Goal: Communication & Community: Answer question/provide support

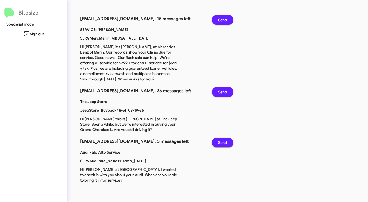
click at [223, 21] on span "Send" at bounding box center [222, 20] width 9 height 10
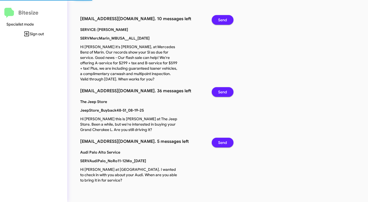
click at [223, 21] on span "Send" at bounding box center [222, 20] width 9 height 10
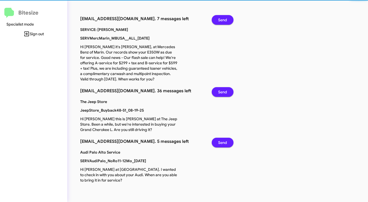
click at [223, 21] on span "Send" at bounding box center [222, 20] width 9 height 10
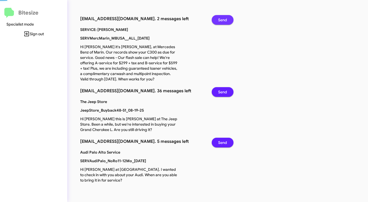
click at [223, 21] on span "Send" at bounding box center [222, 20] width 9 height 10
click at [223, 87] on span "Send" at bounding box center [222, 92] width 9 height 10
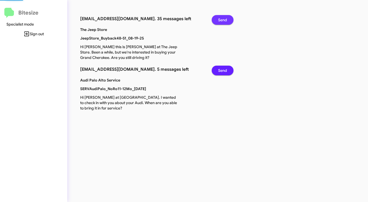
click at [223, 21] on span "Send" at bounding box center [222, 20] width 9 height 10
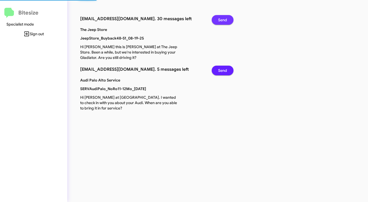
click at [223, 21] on span "Send" at bounding box center [222, 20] width 9 height 10
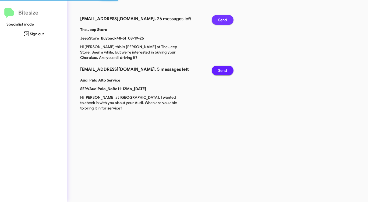
click at [223, 21] on span "Send" at bounding box center [222, 20] width 9 height 10
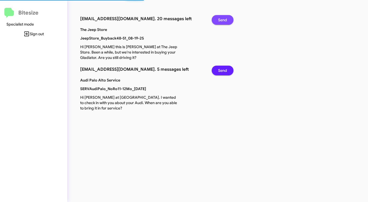
click at [223, 21] on span "Send" at bounding box center [222, 20] width 9 height 10
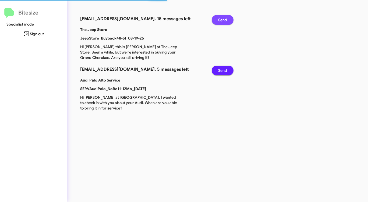
click at [223, 21] on span "Send" at bounding box center [222, 20] width 9 height 10
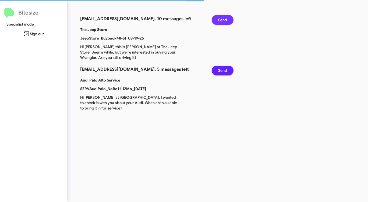
click at [223, 21] on span "Send" at bounding box center [222, 20] width 9 height 10
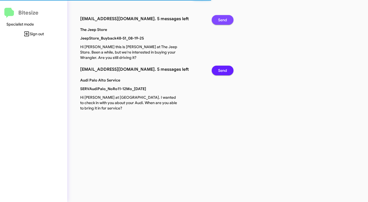
click at [223, 21] on span "Send" at bounding box center [222, 20] width 9 height 10
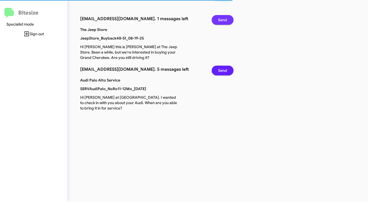
click at [223, 66] on span "Send" at bounding box center [222, 71] width 9 height 10
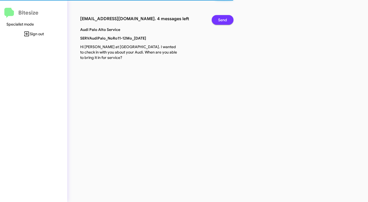
click at [223, 21] on span "Send" at bounding box center [222, 20] width 9 height 10
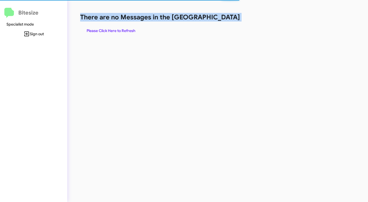
click at [223, 21] on h1 "There are no Messages in the [GEOGRAPHIC_DATA]" at bounding box center [192, 17] width 225 height 9
click at [104, 29] on span "Please Click Here to Refresh" at bounding box center [111, 31] width 49 height 10
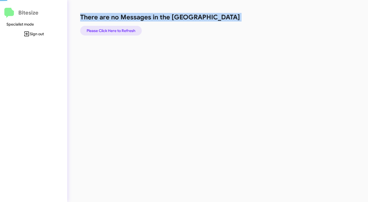
click at [104, 29] on span "Please Click Here to Refresh" at bounding box center [111, 31] width 49 height 10
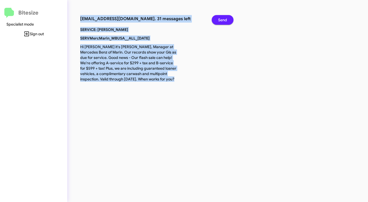
click at [221, 18] on span "Send" at bounding box center [222, 20] width 9 height 10
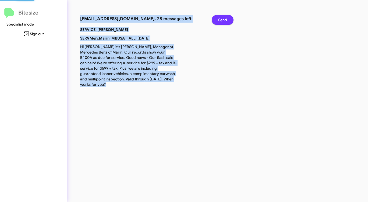
click at [221, 18] on span "Send" at bounding box center [222, 20] width 9 height 10
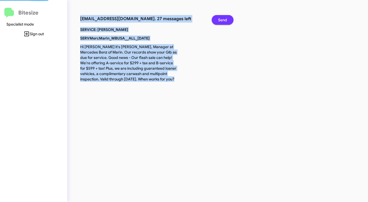
click at [221, 18] on span "Send" at bounding box center [222, 20] width 9 height 10
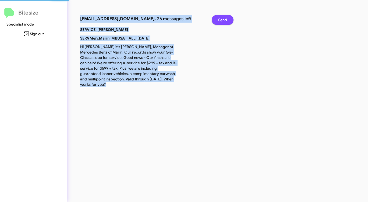
click at [221, 18] on span "Send" at bounding box center [222, 20] width 9 height 10
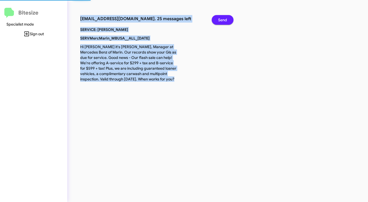
click at [221, 18] on span "Send" at bounding box center [222, 20] width 9 height 10
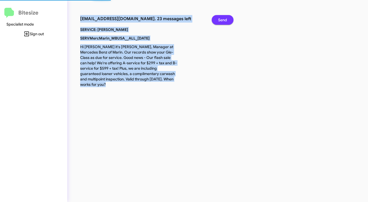
click at [221, 18] on span "Send" at bounding box center [222, 20] width 9 height 10
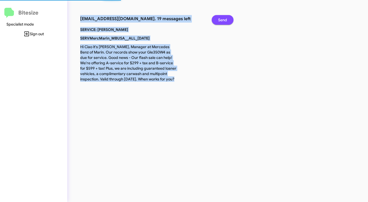
click at [221, 18] on span "Send" at bounding box center [222, 20] width 9 height 10
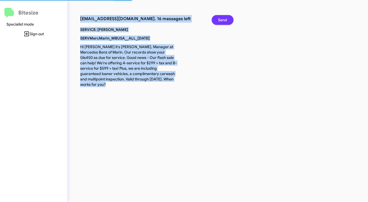
click at [221, 18] on span "Send" at bounding box center [222, 20] width 9 height 10
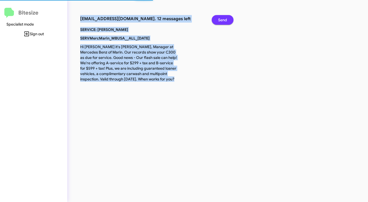
click at [221, 18] on span "Send" at bounding box center [222, 20] width 9 height 10
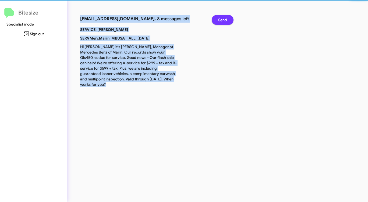
click at [221, 18] on span "Send" at bounding box center [222, 20] width 9 height 10
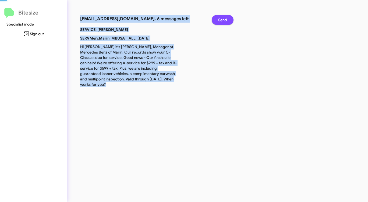
click at [221, 18] on span "Send" at bounding box center [222, 20] width 9 height 10
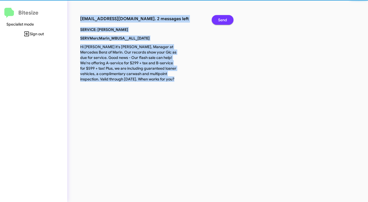
click at [221, 18] on span "Send" at bounding box center [222, 20] width 9 height 10
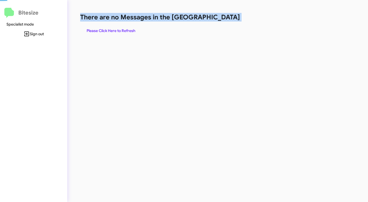
click at [221, 18] on h1 "There are no Messages in the [GEOGRAPHIC_DATA]" at bounding box center [192, 17] width 225 height 9
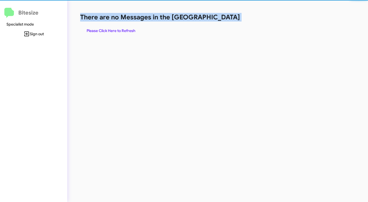
click at [221, 18] on h1 "There are no Messages in the [GEOGRAPHIC_DATA]" at bounding box center [192, 17] width 225 height 9
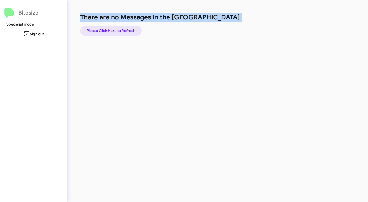
click at [114, 31] on span "Please Click Here to Refresh" at bounding box center [111, 31] width 49 height 10
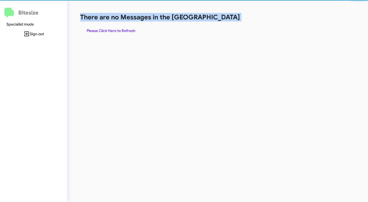
click at [114, 31] on span "Please Click Here to Refresh" at bounding box center [111, 31] width 49 height 10
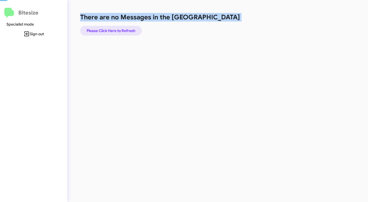
click at [114, 31] on span "Please Click Here to Refresh" at bounding box center [111, 31] width 49 height 10
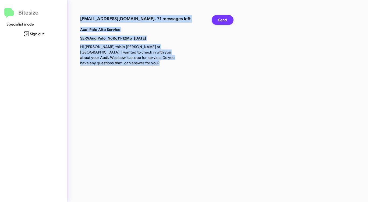
click at [222, 19] on span "Send" at bounding box center [222, 20] width 9 height 10
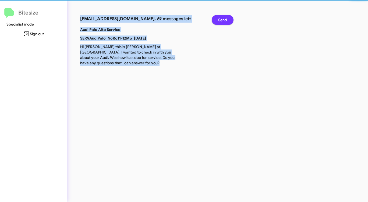
click at [222, 19] on span "Send" at bounding box center [222, 20] width 9 height 10
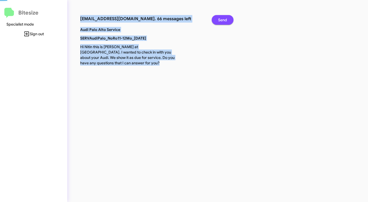
click at [222, 19] on span "Send" at bounding box center [222, 20] width 9 height 10
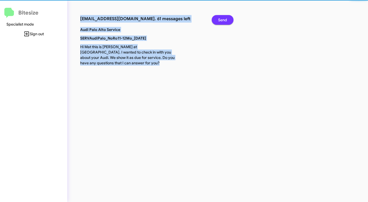
click at [222, 19] on span "Send" at bounding box center [222, 20] width 9 height 10
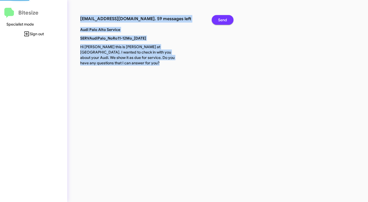
click at [222, 19] on span "Send" at bounding box center [222, 20] width 9 height 10
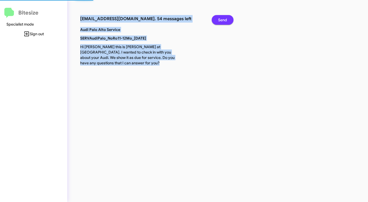
click at [222, 19] on span "Send" at bounding box center [222, 20] width 9 height 10
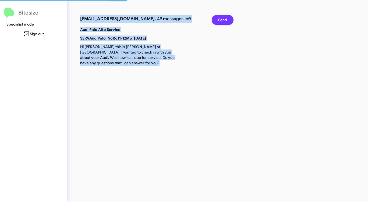
click at [222, 19] on span "Send" at bounding box center [222, 20] width 9 height 10
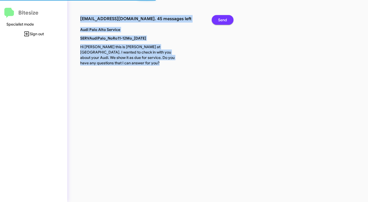
click at [222, 19] on span "Send" at bounding box center [222, 20] width 9 height 10
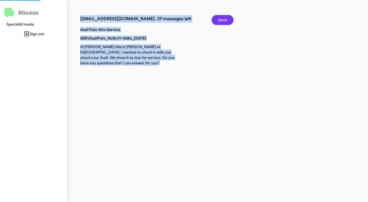
click at [222, 19] on span "Send" at bounding box center [222, 20] width 9 height 10
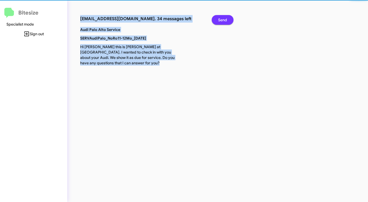
click at [222, 19] on span "Send" at bounding box center [222, 20] width 9 height 10
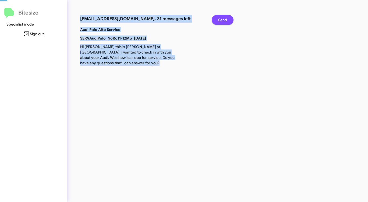
click at [222, 19] on span "Send" at bounding box center [222, 20] width 9 height 10
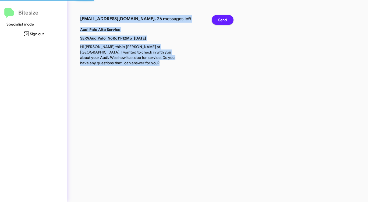
click at [222, 19] on span "Send" at bounding box center [222, 20] width 9 height 10
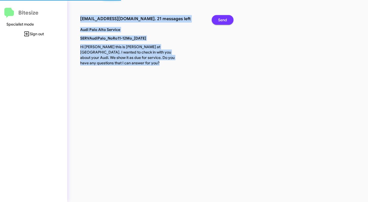
click at [222, 19] on span "Send" at bounding box center [222, 20] width 9 height 10
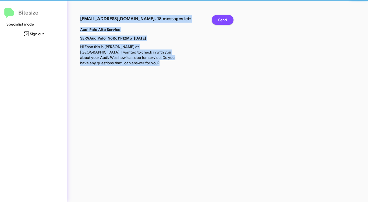
click at [222, 19] on span "Send" at bounding box center [222, 20] width 9 height 10
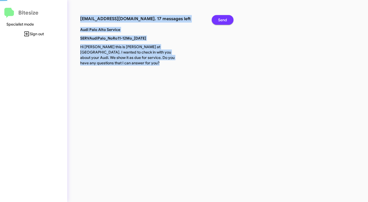
click at [222, 19] on span "Send" at bounding box center [222, 20] width 9 height 10
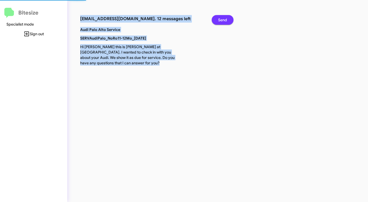
click at [222, 19] on span "Send" at bounding box center [222, 20] width 9 height 10
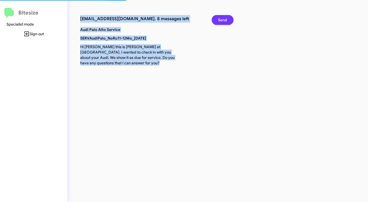
click at [222, 19] on span "Send" at bounding box center [222, 20] width 9 height 10
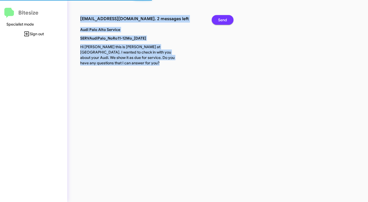
click at [222, 19] on span "Send" at bounding box center [222, 20] width 9 height 10
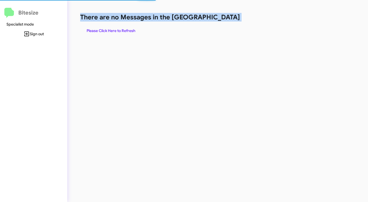
click at [222, 19] on h1 "There are no Messages in the [GEOGRAPHIC_DATA]" at bounding box center [192, 17] width 225 height 9
click at [122, 32] on span "Please Click Here to Refresh" at bounding box center [111, 31] width 49 height 10
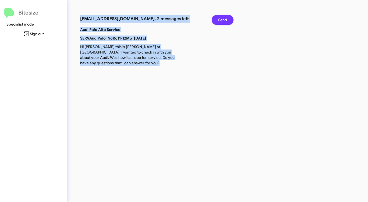
click at [218, 18] on button "Send" at bounding box center [223, 20] width 22 height 10
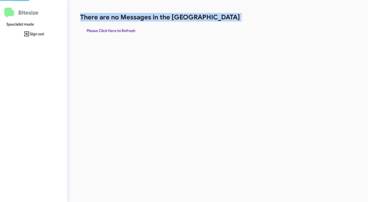
click at [218, 18] on h1 "There are no Messages in the [GEOGRAPHIC_DATA]" at bounding box center [192, 17] width 225 height 9
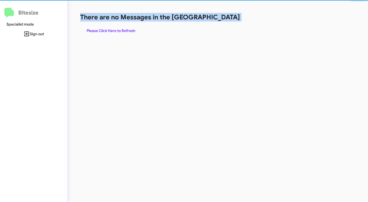
click at [218, 18] on h1 "There are no Messages in the [GEOGRAPHIC_DATA]" at bounding box center [192, 17] width 225 height 9
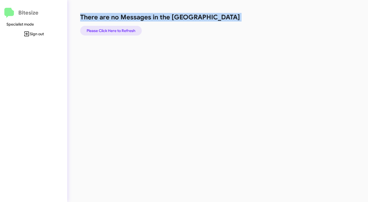
click at [117, 29] on span "Please Click Here to Refresh" at bounding box center [111, 31] width 49 height 10
click at [118, 29] on span "Please Click Here to Refresh" at bounding box center [111, 31] width 49 height 10
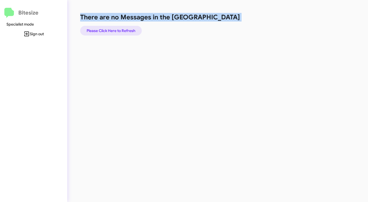
click at [118, 29] on span "Please Click Here to Refresh" at bounding box center [111, 31] width 49 height 10
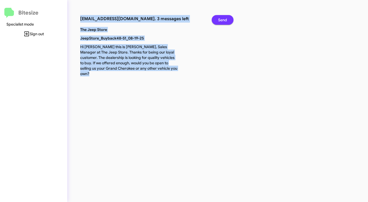
click at [224, 19] on span "Send" at bounding box center [222, 20] width 9 height 10
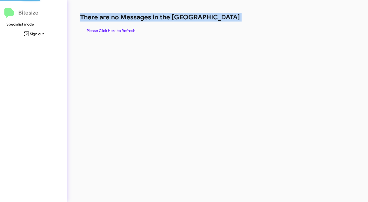
click at [224, 19] on h1 "There are no Messages in the [GEOGRAPHIC_DATA]" at bounding box center [192, 17] width 225 height 9
click at [110, 30] on span "Please Click Here to Refresh" at bounding box center [111, 31] width 49 height 10
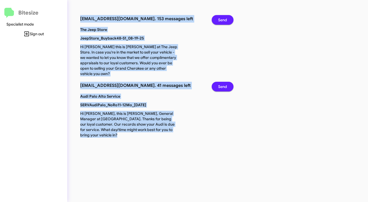
click at [227, 18] on span "Send" at bounding box center [222, 20] width 9 height 10
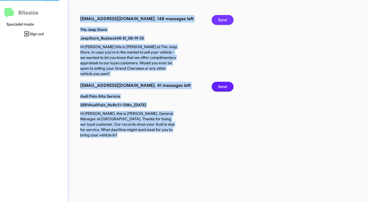
click at [227, 18] on span "Send" at bounding box center [222, 20] width 9 height 10
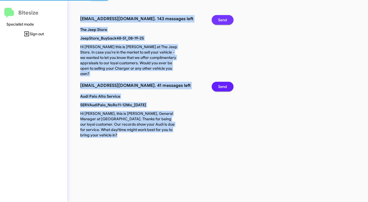
click at [227, 18] on span "Send" at bounding box center [222, 20] width 9 height 10
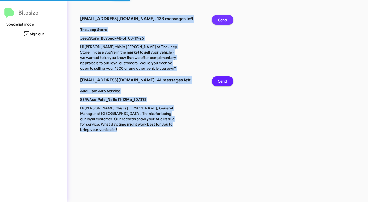
click at [227, 18] on span "Send" at bounding box center [222, 20] width 9 height 10
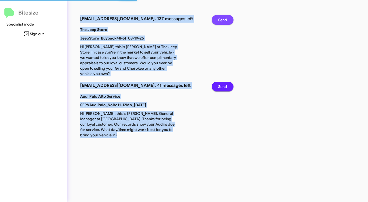
click at [227, 18] on span "Send" at bounding box center [222, 20] width 9 height 10
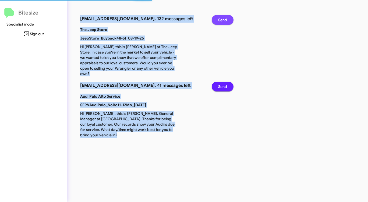
click at [227, 18] on span "Send" at bounding box center [222, 20] width 9 height 10
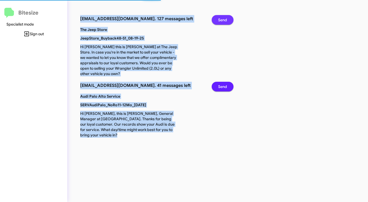
click at [227, 18] on span "Send" at bounding box center [222, 20] width 9 height 10
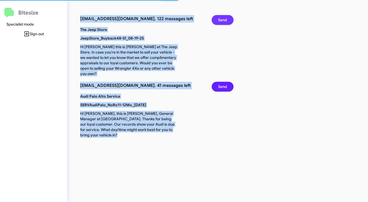
click at [227, 18] on span "Send" at bounding box center [222, 20] width 9 height 10
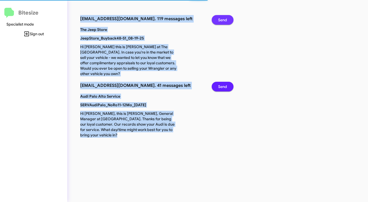
click at [227, 18] on span "Send" at bounding box center [222, 20] width 9 height 10
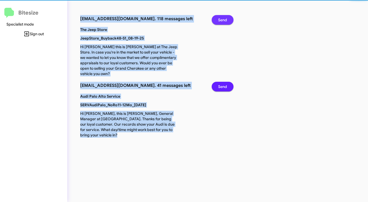
click at [227, 18] on span "Send" at bounding box center [222, 20] width 9 height 10
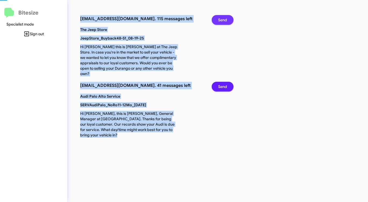
click at [227, 18] on span "Send" at bounding box center [222, 20] width 9 height 10
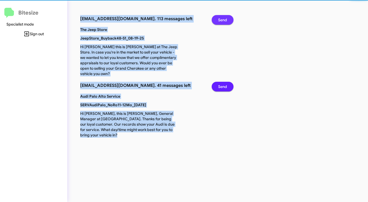
click at [227, 18] on span "Send" at bounding box center [222, 20] width 9 height 10
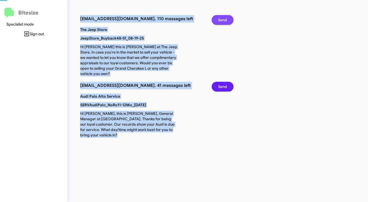
click at [227, 18] on span "Send" at bounding box center [222, 20] width 9 height 10
click at [226, 18] on span "Send" at bounding box center [222, 20] width 9 height 10
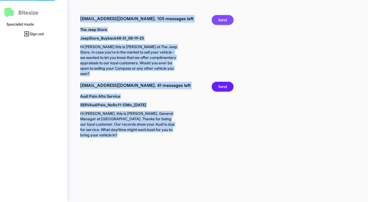
click at [226, 18] on span "Send" at bounding box center [222, 20] width 9 height 10
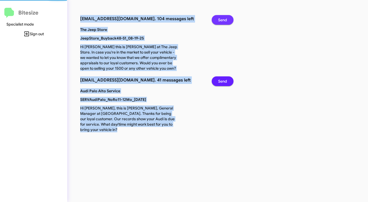
click at [226, 18] on span "Send" at bounding box center [222, 20] width 9 height 10
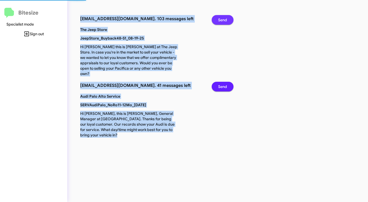
click at [226, 18] on span "Send" at bounding box center [222, 20] width 9 height 10
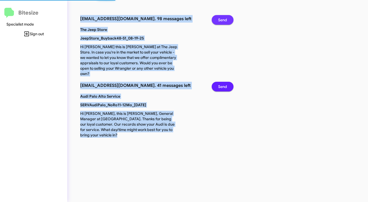
click at [226, 18] on span "Send" at bounding box center [222, 20] width 9 height 10
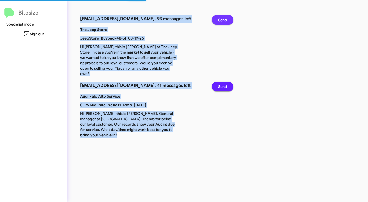
click at [226, 18] on span "Send" at bounding box center [222, 20] width 9 height 10
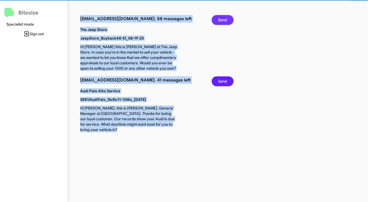
click at [226, 18] on span "Send" at bounding box center [222, 20] width 9 height 10
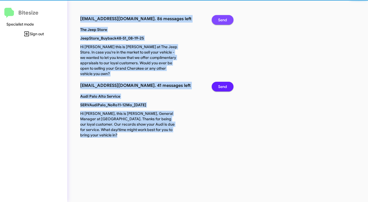
click at [226, 18] on span "Send" at bounding box center [222, 20] width 9 height 10
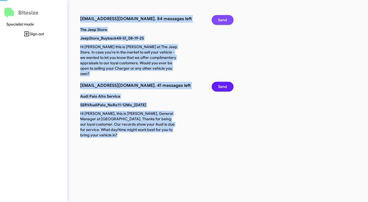
click at [226, 18] on span "Send" at bounding box center [222, 20] width 9 height 10
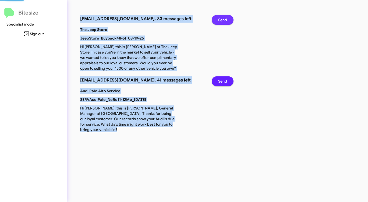
click at [226, 18] on span "Send" at bounding box center [222, 20] width 9 height 10
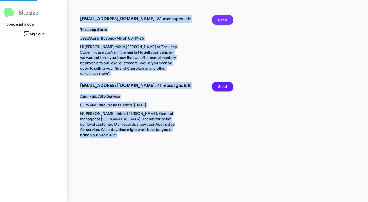
click at [226, 18] on span "Send" at bounding box center [222, 20] width 9 height 10
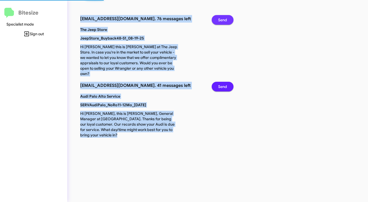
click at [226, 18] on span "Send" at bounding box center [222, 20] width 9 height 10
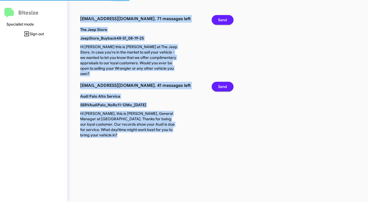
click at [226, 18] on span "Send" at bounding box center [222, 20] width 9 height 10
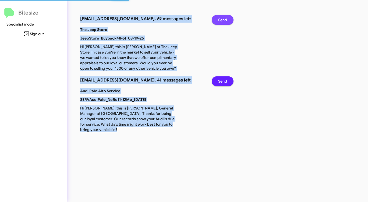
click at [226, 18] on span "Send" at bounding box center [222, 20] width 9 height 10
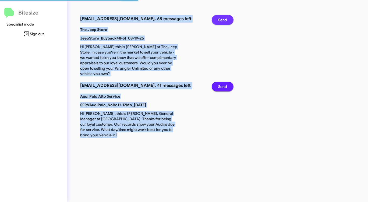
click at [226, 18] on span "Send" at bounding box center [222, 20] width 9 height 10
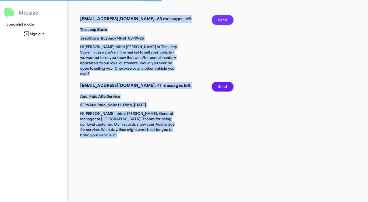
click at [226, 18] on span "Send" at bounding box center [222, 20] width 9 height 10
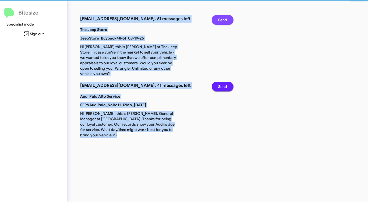
click at [226, 18] on span "Send" at bounding box center [222, 20] width 9 height 10
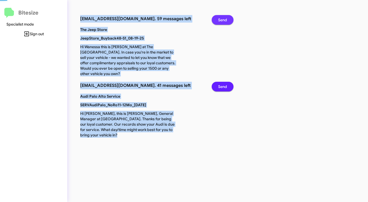
click at [226, 18] on span "Send" at bounding box center [222, 20] width 9 height 10
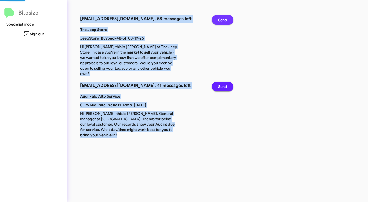
click at [226, 18] on span "Send" at bounding box center [222, 20] width 9 height 10
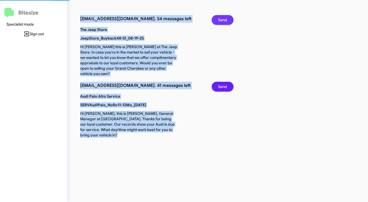
click at [226, 18] on span "Send" at bounding box center [222, 20] width 9 height 10
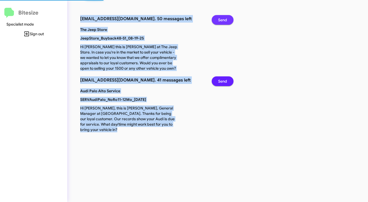
click at [226, 18] on span "Send" at bounding box center [222, 20] width 9 height 10
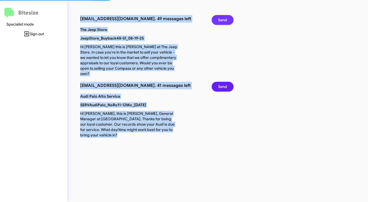
click at [226, 18] on span "Send" at bounding box center [222, 20] width 9 height 10
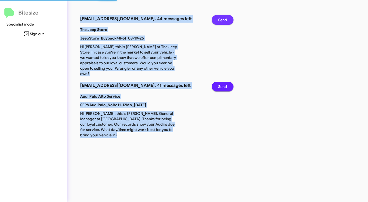
click at [226, 18] on span "Send" at bounding box center [222, 20] width 9 height 10
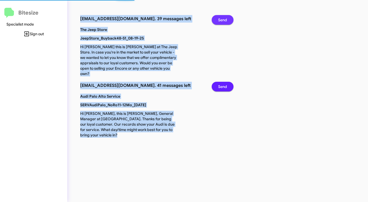
click at [226, 18] on span "Send" at bounding box center [222, 20] width 9 height 10
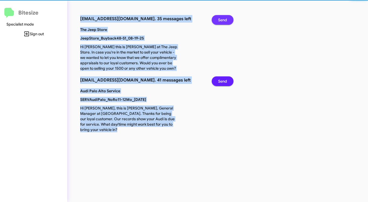
click at [226, 18] on span "Send" at bounding box center [222, 20] width 9 height 10
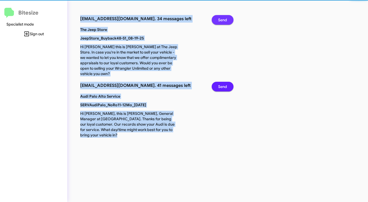
click at [226, 18] on span "Send" at bounding box center [222, 20] width 9 height 10
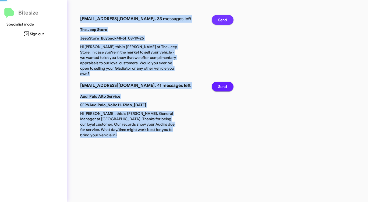
click at [226, 18] on span "Send" at bounding box center [222, 20] width 9 height 10
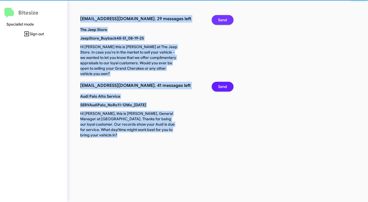
click at [226, 18] on span "Send" at bounding box center [222, 20] width 9 height 10
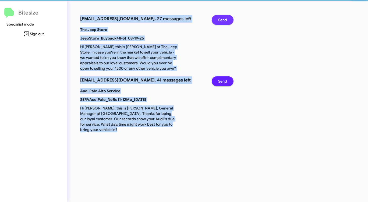
click at [226, 18] on span "Send" at bounding box center [222, 20] width 9 height 10
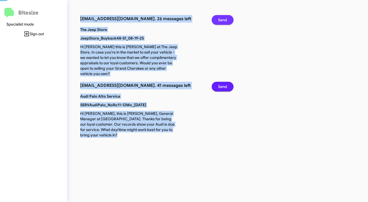
click at [226, 18] on span "Send" at bounding box center [222, 20] width 9 height 10
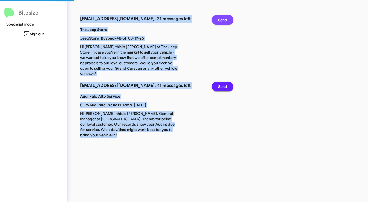
click at [226, 18] on span "Send" at bounding box center [222, 20] width 9 height 10
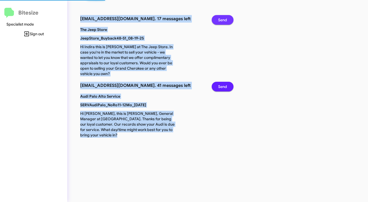
click at [226, 18] on span "Send" at bounding box center [222, 20] width 9 height 10
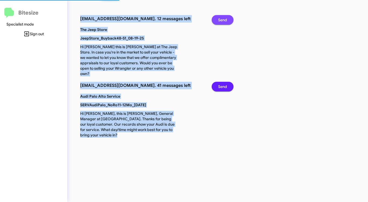
click at [226, 18] on span "Send" at bounding box center [222, 20] width 9 height 10
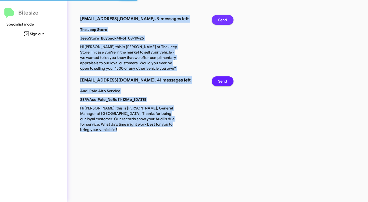
click at [226, 18] on span "Send" at bounding box center [222, 20] width 9 height 10
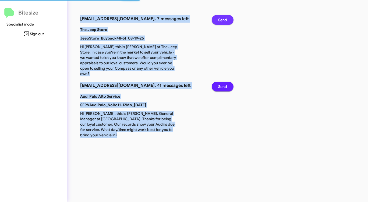
click at [226, 18] on span "Send" at bounding box center [222, 20] width 9 height 10
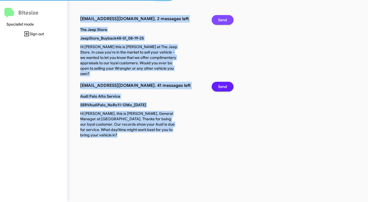
click at [226, 18] on span "Send" at bounding box center [222, 20] width 9 height 10
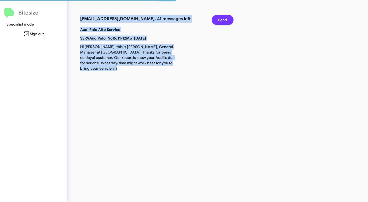
click at [226, 18] on span "Send" at bounding box center [222, 20] width 9 height 10
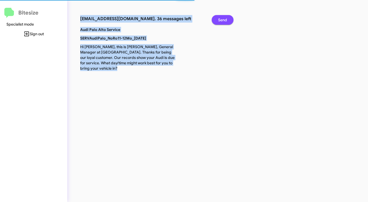
click at [226, 18] on span "Send" at bounding box center [222, 20] width 9 height 10
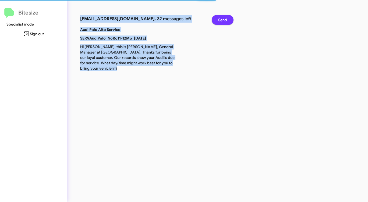
click at [226, 18] on span "Send" at bounding box center [222, 20] width 9 height 10
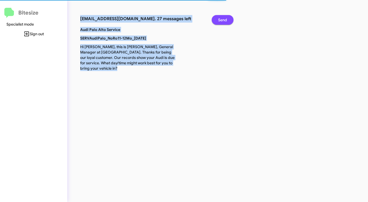
click at [226, 18] on span "Send" at bounding box center [222, 20] width 9 height 10
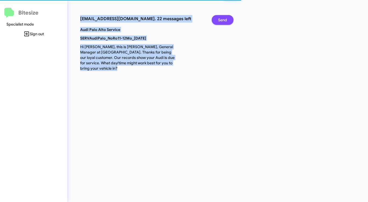
click at [226, 18] on span "Send" at bounding box center [222, 20] width 9 height 10
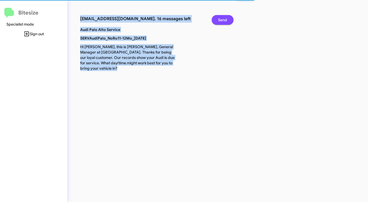
click at [226, 18] on span "Send" at bounding box center [222, 20] width 9 height 10
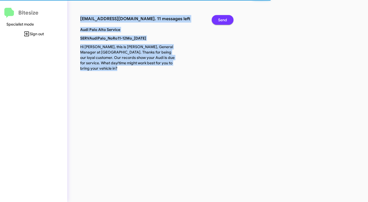
click at [226, 18] on span "Send" at bounding box center [222, 20] width 9 height 10
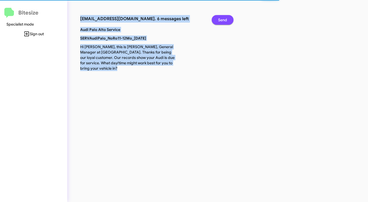
click at [226, 18] on span "Send" at bounding box center [222, 20] width 9 height 10
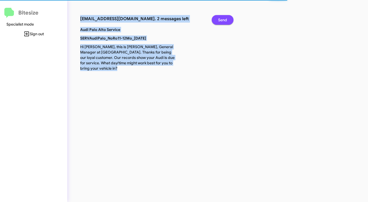
click at [226, 18] on span "Send" at bounding box center [222, 20] width 9 height 10
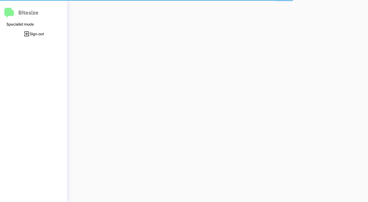
click at [226, 18] on div at bounding box center [192, 101] width 251 height 202
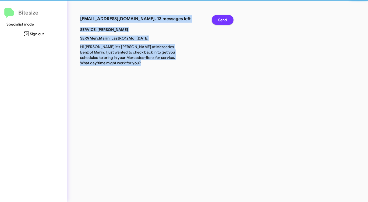
click at [226, 18] on span "Send" at bounding box center [222, 20] width 9 height 10
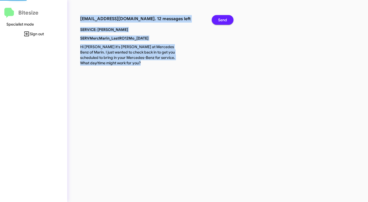
click at [226, 18] on span "Send" at bounding box center [222, 20] width 9 height 10
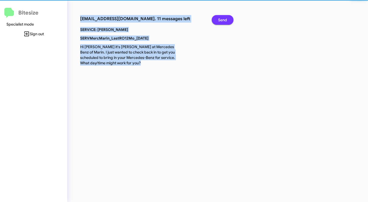
click at [226, 18] on span "Send" at bounding box center [222, 20] width 9 height 10
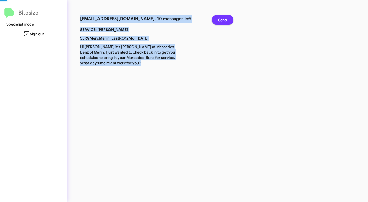
click at [226, 18] on span "Send" at bounding box center [222, 20] width 9 height 10
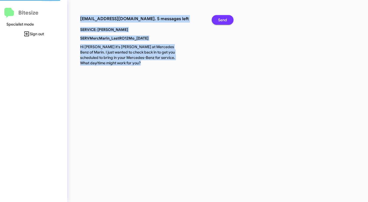
click at [226, 18] on span "Send" at bounding box center [222, 20] width 9 height 10
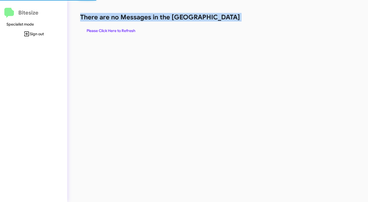
click at [226, 18] on h1 "There are no Messages in the [GEOGRAPHIC_DATA]" at bounding box center [192, 17] width 225 height 9
click at [114, 32] on span "Please Click Here to Refresh" at bounding box center [111, 31] width 49 height 10
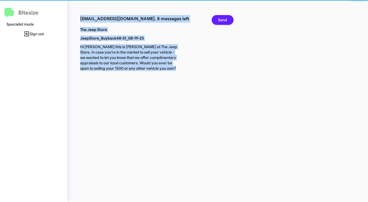
click at [115, 32] on p "The Jeep Store" at bounding box center [128, 29] width 105 height 5
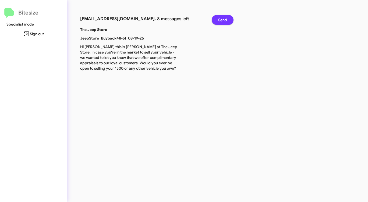
click at [220, 19] on span "Send" at bounding box center [222, 20] width 9 height 10
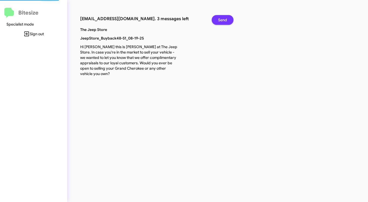
click at [220, 19] on span "Send" at bounding box center [222, 20] width 9 height 10
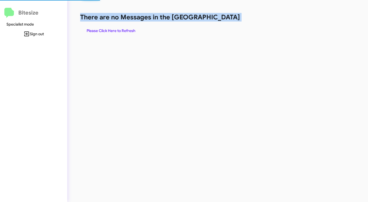
click at [220, 19] on h1 "There are no Messages in the [GEOGRAPHIC_DATA]" at bounding box center [192, 17] width 225 height 9
click at [127, 30] on span "Please Click Here to Refresh" at bounding box center [111, 31] width 49 height 10
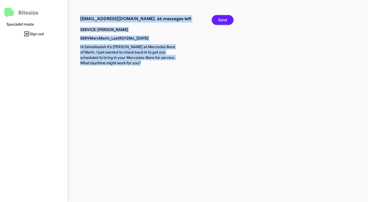
click at [220, 20] on span "Send" at bounding box center [222, 20] width 9 height 10
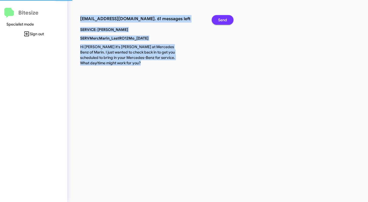
click at [220, 20] on span "Send" at bounding box center [222, 20] width 9 height 10
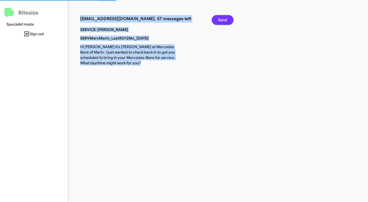
click at [220, 20] on span "Send" at bounding box center [222, 20] width 9 height 10
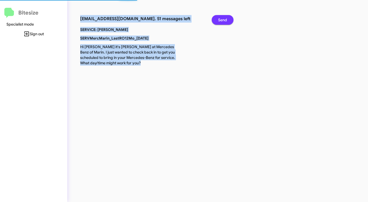
click at [220, 20] on span "Send" at bounding box center [222, 20] width 9 height 10
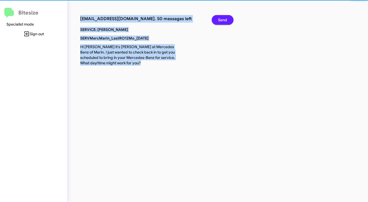
click at [220, 20] on span "Send" at bounding box center [222, 20] width 9 height 10
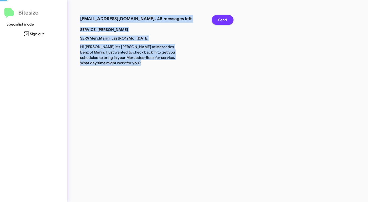
click at [220, 20] on span "Send" at bounding box center [222, 20] width 9 height 10
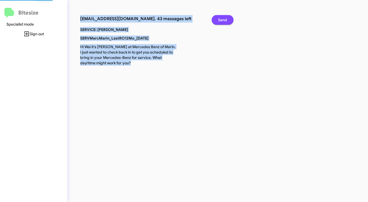
click at [220, 20] on span "Send" at bounding box center [222, 20] width 9 height 10
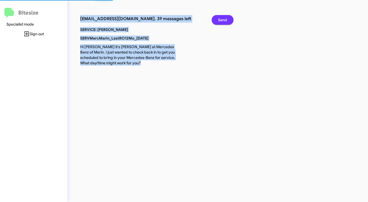
click at [220, 20] on span "Send" at bounding box center [222, 20] width 9 height 10
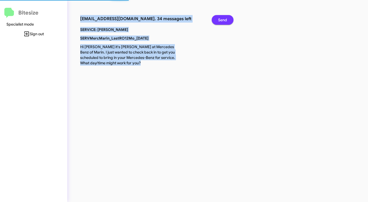
click at [220, 20] on span "Send" at bounding box center [222, 20] width 9 height 10
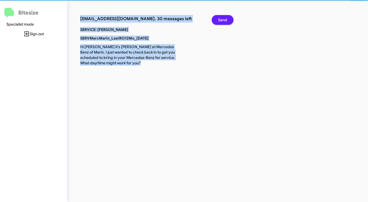
click at [220, 20] on span "Send" at bounding box center [222, 20] width 9 height 10
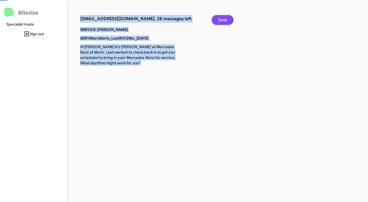
click at [220, 20] on span "Send" at bounding box center [222, 20] width 9 height 10
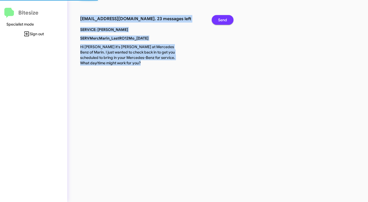
click at [220, 20] on span "Send" at bounding box center [222, 20] width 9 height 10
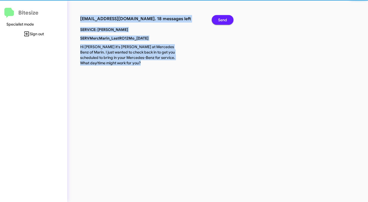
click at [220, 20] on span "Send" at bounding box center [222, 20] width 9 height 10
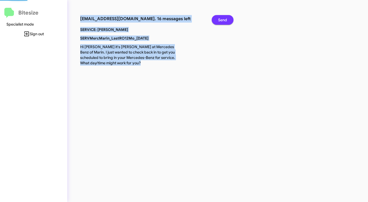
click at [220, 20] on span "Send" at bounding box center [222, 20] width 9 height 10
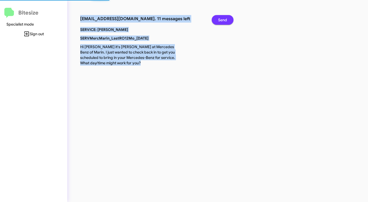
click at [220, 20] on span "Send" at bounding box center [222, 20] width 9 height 10
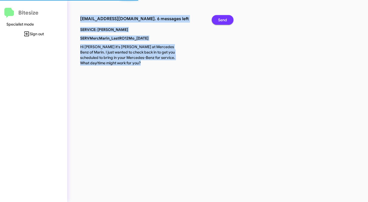
click at [220, 20] on span "Send" at bounding box center [222, 20] width 9 height 10
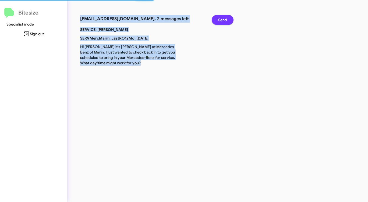
click at [220, 20] on span "Send" at bounding box center [222, 20] width 9 height 10
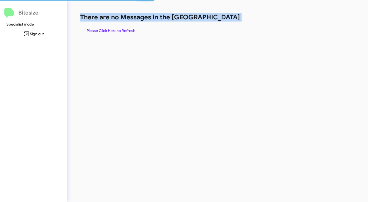
click at [220, 20] on h1 "There are no Messages in the [GEOGRAPHIC_DATA]" at bounding box center [192, 17] width 225 height 9
click at [118, 30] on span "Please Click Here to Refresh" at bounding box center [111, 31] width 49 height 10
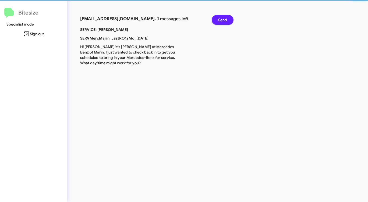
click at [118, 23] on h3 "[EMAIL_ADDRESS][DOMAIN_NAME]. 1 messages left" at bounding box center [142, 19] width 124 height 8
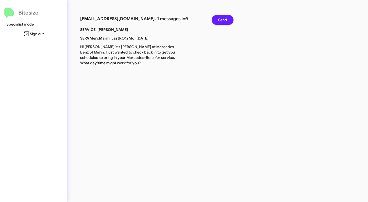
click at [226, 17] on span "Send" at bounding box center [222, 20] width 9 height 10
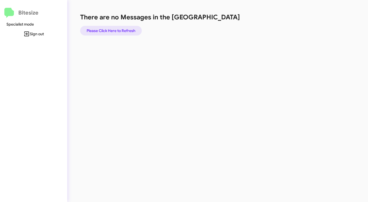
click at [118, 30] on span "Please Click Here to Refresh" at bounding box center [111, 31] width 49 height 10
click at [117, 30] on span "Please Click Here to Refresh" at bounding box center [111, 31] width 49 height 10
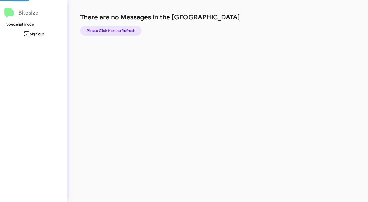
click at [117, 30] on span "Please Click Here to Refresh" at bounding box center [111, 31] width 49 height 10
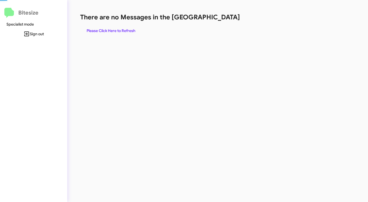
click at [117, 30] on span "Please Click Here to Refresh" at bounding box center [111, 31] width 49 height 10
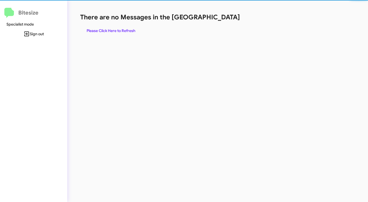
click at [117, 30] on span "Please Click Here to Refresh" at bounding box center [111, 31] width 49 height 10
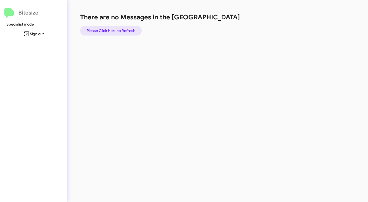
click at [115, 28] on span "Please Click Here to Refresh" at bounding box center [111, 31] width 49 height 10
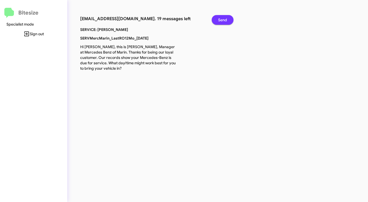
click at [225, 17] on span "Send" at bounding box center [222, 20] width 9 height 10
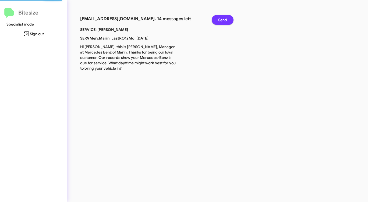
click at [225, 17] on span "Send" at bounding box center [222, 20] width 9 height 10
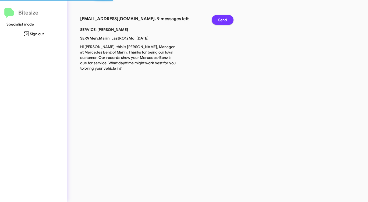
click at [225, 17] on span "Send" at bounding box center [222, 20] width 9 height 10
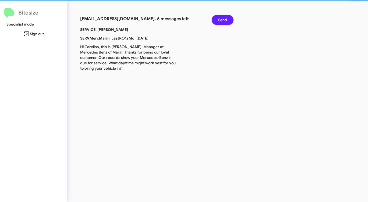
click at [225, 17] on span "Send" at bounding box center [222, 20] width 9 height 10
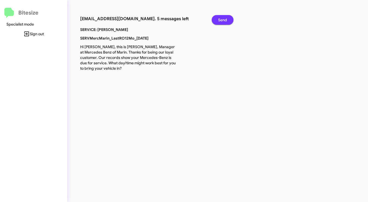
click at [225, 17] on span "Send" at bounding box center [222, 20] width 9 height 10
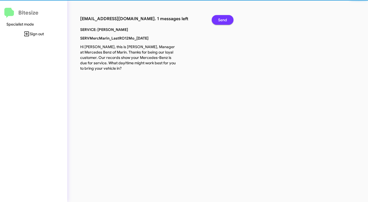
click at [225, 17] on span "Send" at bounding box center [222, 20] width 9 height 10
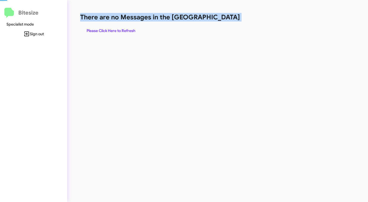
click at [225, 17] on h1 "There are no Messages in the [GEOGRAPHIC_DATA]" at bounding box center [192, 17] width 225 height 9
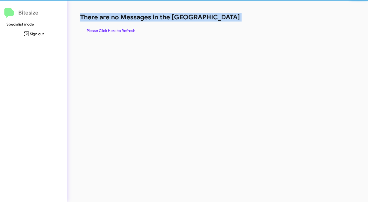
click at [225, 17] on h1 "There are no Messages in the [GEOGRAPHIC_DATA]" at bounding box center [192, 17] width 225 height 9
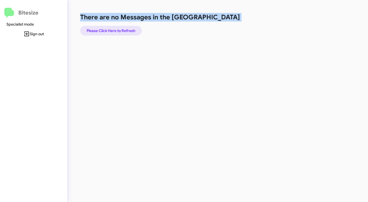
click at [126, 30] on span "Please Click Here to Refresh" at bounding box center [111, 31] width 49 height 10
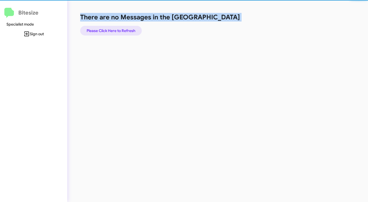
click at [126, 30] on span "Please Click Here to Refresh" at bounding box center [111, 31] width 49 height 10
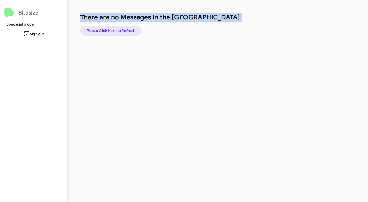
click at [126, 30] on span "Please Click Here to Refresh" at bounding box center [111, 31] width 49 height 10
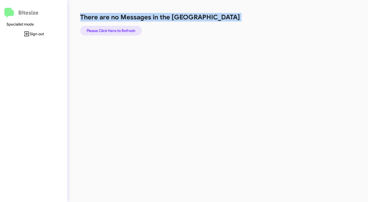
click at [126, 29] on span "Please Click Here to Refresh" at bounding box center [111, 31] width 49 height 10
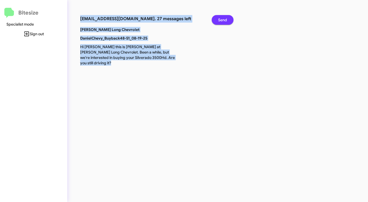
click at [221, 18] on span "Send" at bounding box center [222, 20] width 9 height 10
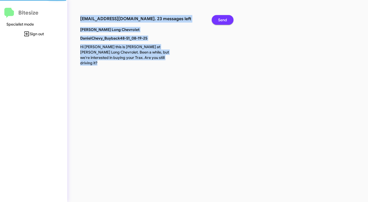
click at [221, 18] on span "Send" at bounding box center [222, 20] width 9 height 10
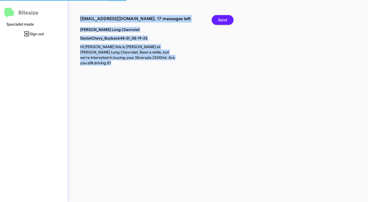
click at [221, 18] on span "Send" at bounding box center [222, 20] width 9 height 10
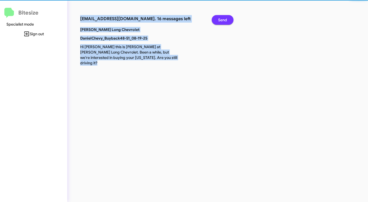
click at [221, 18] on span "Send" at bounding box center [222, 20] width 9 height 10
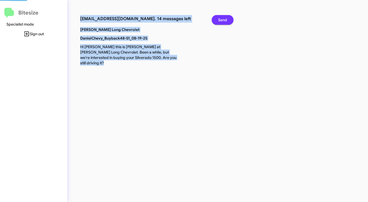
click at [221, 18] on span "Send" at bounding box center [222, 20] width 9 height 10
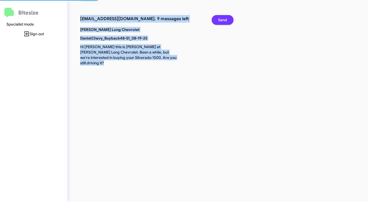
click at [221, 18] on span "Send" at bounding box center [222, 20] width 9 height 10
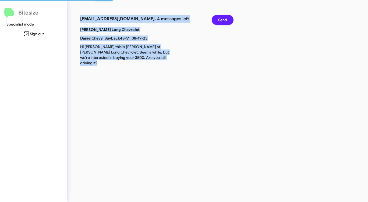
click at [221, 18] on span "Send" at bounding box center [222, 20] width 9 height 10
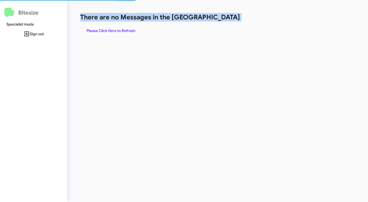
click at [221, 18] on h1 "There are no Messages in the [GEOGRAPHIC_DATA]" at bounding box center [192, 17] width 225 height 9
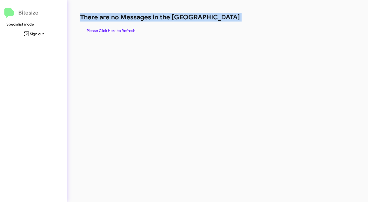
click at [221, 18] on h1 "There are no Messages in the [GEOGRAPHIC_DATA]" at bounding box center [192, 17] width 225 height 9
click at [220, 18] on h1 "There are no Messages in the [GEOGRAPHIC_DATA]" at bounding box center [192, 17] width 225 height 9
click at [120, 27] on span "Please Click Here to Refresh" at bounding box center [111, 31] width 49 height 10
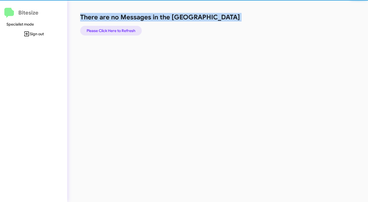
click at [120, 27] on span "Please Click Here to Refresh" at bounding box center [111, 31] width 49 height 10
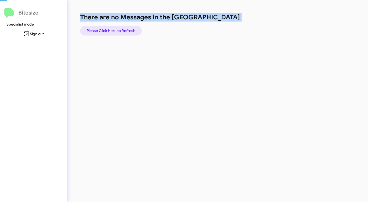
click at [120, 27] on span "Please Click Here to Refresh" at bounding box center [111, 31] width 49 height 10
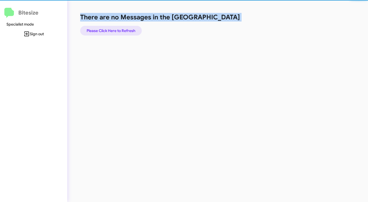
click at [120, 27] on span "Please Click Here to Refresh" at bounding box center [111, 31] width 49 height 10
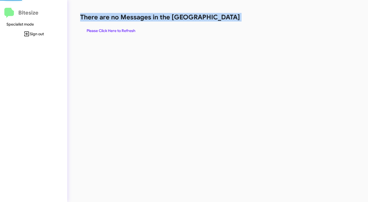
click at [120, 27] on span "Please Click Here to Refresh" at bounding box center [111, 31] width 49 height 10
click at [123, 26] on span "Please Click Here to Refresh" at bounding box center [111, 31] width 49 height 10
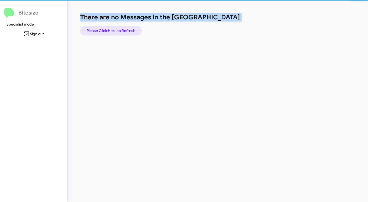
click at [123, 26] on span "Please Click Here to Refresh" at bounding box center [111, 31] width 49 height 10
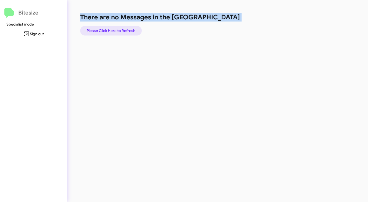
click at [123, 26] on span "Please Click Here to Refresh" at bounding box center [111, 31] width 49 height 10
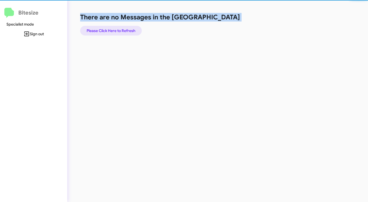
click at [123, 30] on span "Please Click Here to Refresh" at bounding box center [111, 31] width 49 height 10
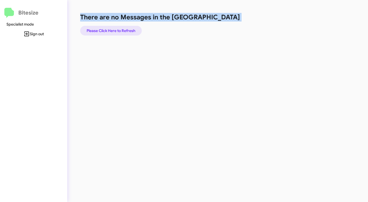
click at [122, 29] on span "Please Click Here to Refresh" at bounding box center [111, 31] width 49 height 10
click at [123, 29] on span "Please Click Here to Refresh" at bounding box center [111, 31] width 49 height 10
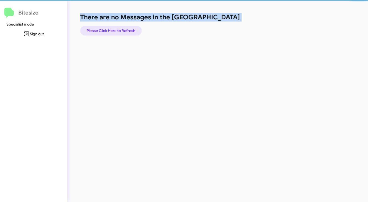
click at [123, 29] on span "Please Click Here to Refresh" at bounding box center [111, 31] width 49 height 10
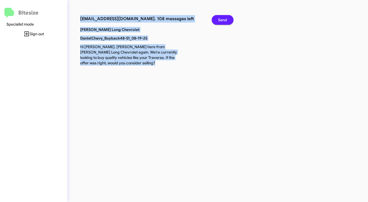
click at [222, 20] on span "Send" at bounding box center [222, 20] width 9 height 10
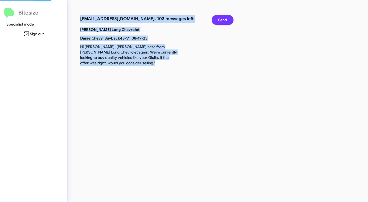
click at [222, 20] on span "Send" at bounding box center [222, 20] width 9 height 10
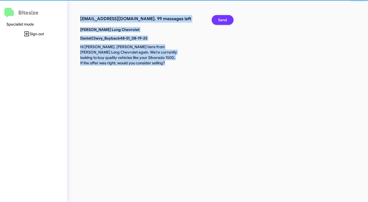
click at [222, 20] on span "Send" at bounding box center [222, 20] width 9 height 10
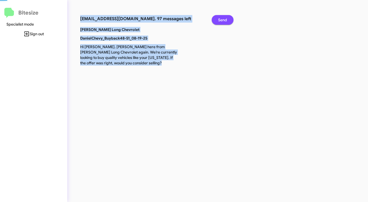
click at [222, 20] on span "Send" at bounding box center [222, 20] width 9 height 10
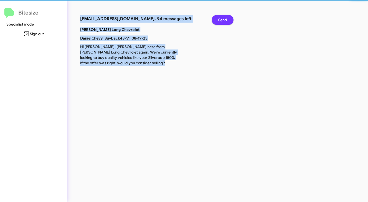
click at [222, 20] on span "Send" at bounding box center [222, 20] width 9 height 10
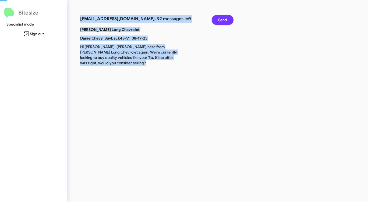
click at [222, 20] on span "Send" at bounding box center [222, 20] width 9 height 10
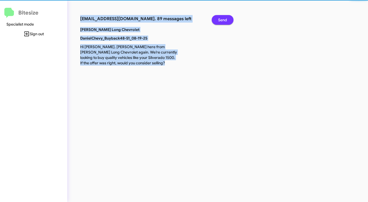
click at [222, 20] on span "Send" at bounding box center [222, 20] width 9 height 10
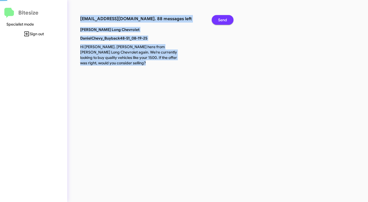
click at [222, 20] on span "Send" at bounding box center [222, 20] width 9 height 10
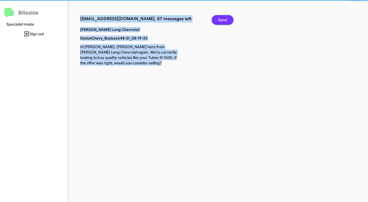
click at [222, 20] on span "Send" at bounding box center [222, 20] width 9 height 10
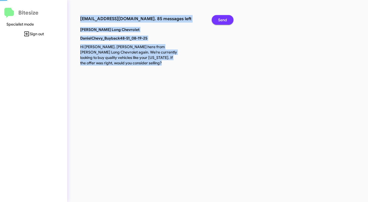
click at [222, 20] on span "Send" at bounding box center [222, 20] width 9 height 10
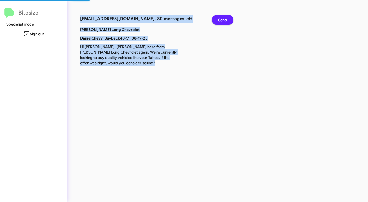
click at [222, 20] on span "Send" at bounding box center [222, 20] width 9 height 10
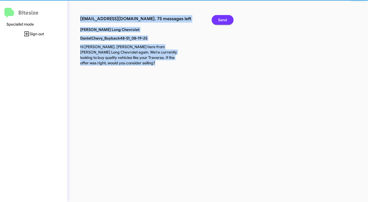
click at [222, 20] on span "Send" at bounding box center [222, 20] width 9 height 10
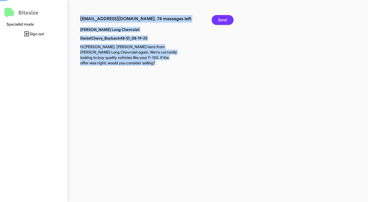
click at [222, 20] on span "Send" at bounding box center [222, 20] width 9 height 10
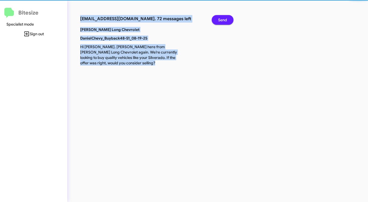
click at [222, 20] on span "Send" at bounding box center [222, 20] width 9 height 10
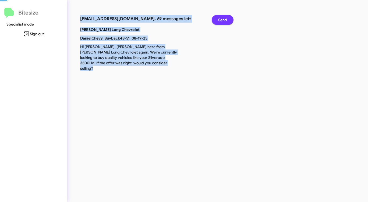
click at [222, 20] on span "Send" at bounding box center [222, 20] width 9 height 10
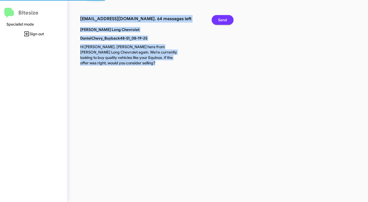
click at [222, 20] on span "Send" at bounding box center [222, 20] width 9 height 10
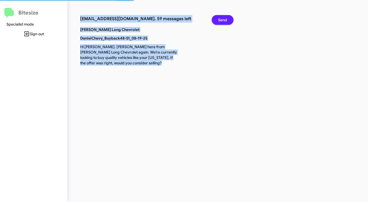
click at [222, 20] on span "Send" at bounding box center [222, 20] width 9 height 10
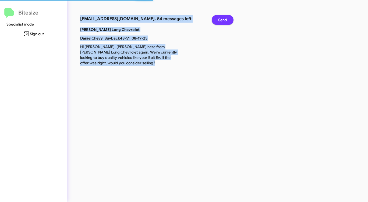
click at [222, 20] on span "Send" at bounding box center [222, 20] width 9 height 10
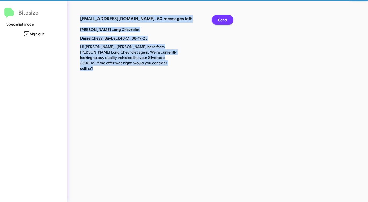
click at [222, 20] on span "Send" at bounding box center [222, 20] width 9 height 10
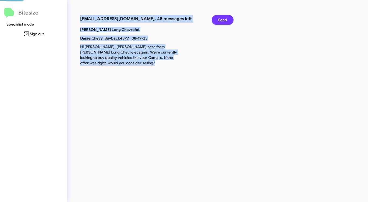
click at [222, 20] on span "Send" at bounding box center [222, 20] width 9 height 10
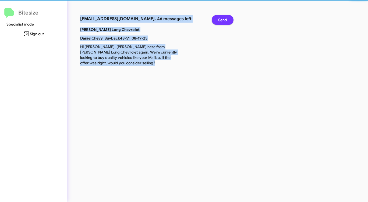
click at [222, 20] on span "Send" at bounding box center [222, 20] width 9 height 10
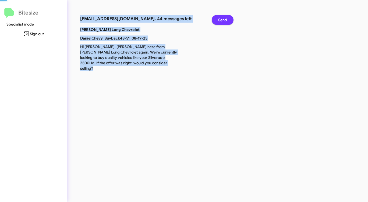
click at [222, 20] on span "Send" at bounding box center [222, 20] width 9 height 10
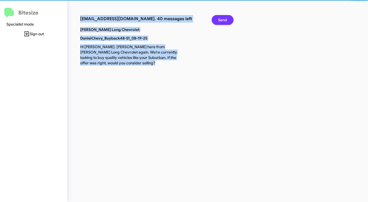
click at [222, 20] on span "Send" at bounding box center [222, 20] width 9 height 10
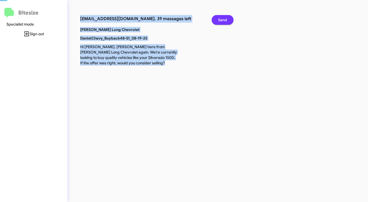
click at [222, 20] on span "Send" at bounding box center [222, 20] width 9 height 10
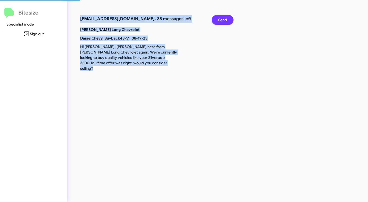
click at [222, 20] on span "Send" at bounding box center [222, 20] width 9 height 10
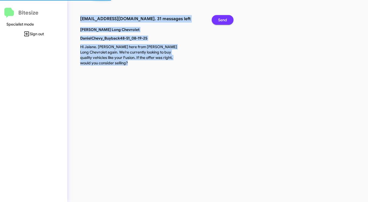
click at [222, 20] on span "Send" at bounding box center [222, 20] width 9 height 10
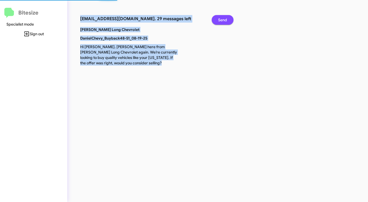
click at [222, 20] on span "Send" at bounding box center [222, 20] width 9 height 10
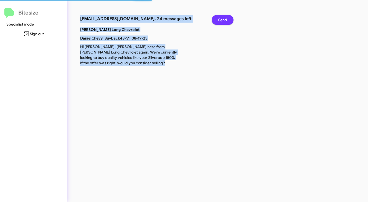
click at [222, 20] on span "Send" at bounding box center [222, 20] width 9 height 10
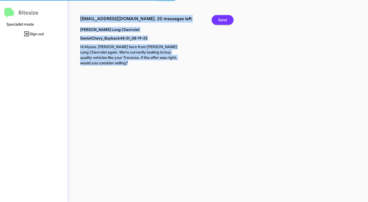
click at [222, 20] on span "Send" at bounding box center [222, 20] width 9 height 10
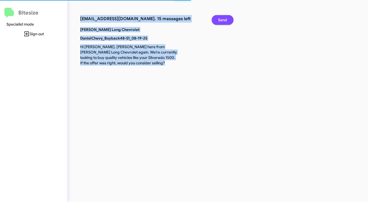
click at [222, 20] on span "Send" at bounding box center [222, 20] width 9 height 10
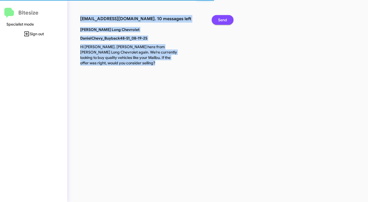
click at [222, 20] on span "Send" at bounding box center [222, 20] width 9 height 10
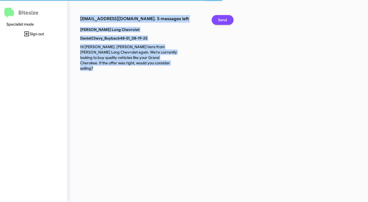
click at [222, 20] on span "Send" at bounding box center [222, 20] width 9 height 10
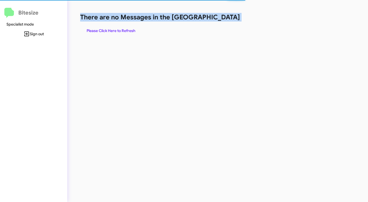
click at [222, 20] on h1 "There are no Messages in the [GEOGRAPHIC_DATA]" at bounding box center [192, 17] width 225 height 9
click at [124, 31] on span "Please Click Here to Refresh" at bounding box center [111, 31] width 49 height 10
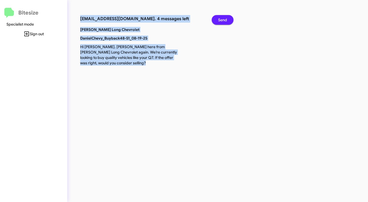
click at [225, 22] on span "Send" at bounding box center [222, 20] width 9 height 10
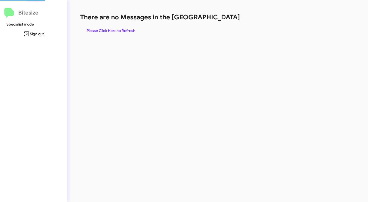
click at [225, 22] on div "There are no Messages in the Queue Please Click Here to Refresh" at bounding box center [192, 24] width 225 height 23
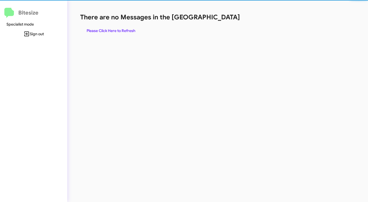
drag, startPoint x: 225, startPoint y: 22, endPoint x: 199, endPoint y: 29, distance: 28.0
click at [225, 22] on div "There are no Messages in the Queue Please Click Here to Refresh" at bounding box center [192, 24] width 225 height 23
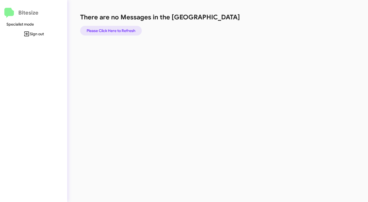
click at [120, 27] on span "Please Click Here to Refresh" at bounding box center [111, 31] width 49 height 10
click at [120, 29] on span "Please Click Here to Refresh" at bounding box center [111, 31] width 49 height 10
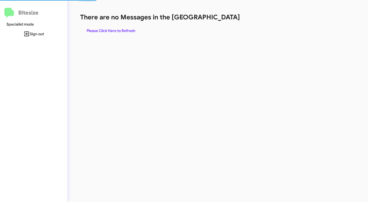
click at [120, 29] on span "Please Click Here to Refresh" at bounding box center [111, 31] width 49 height 10
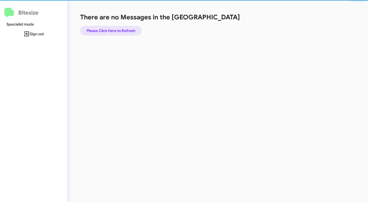
click at [120, 29] on span "Please Click Here to Refresh" at bounding box center [111, 31] width 49 height 10
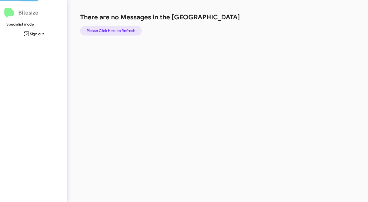
click at [120, 29] on span "Please Click Here to Refresh" at bounding box center [111, 31] width 49 height 10
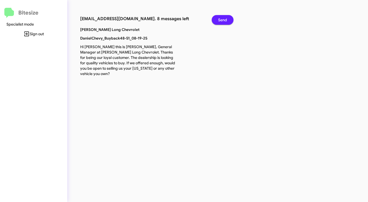
click at [219, 18] on span "Send" at bounding box center [222, 20] width 9 height 10
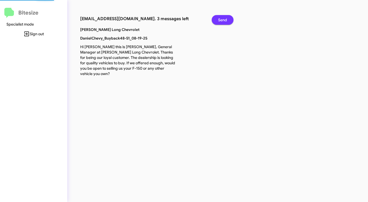
click at [219, 18] on span "Send" at bounding box center [222, 20] width 9 height 10
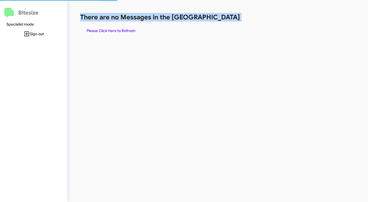
click at [219, 18] on h1 "There are no Messages in the [GEOGRAPHIC_DATA]" at bounding box center [192, 17] width 225 height 9
click at [128, 29] on span "Please Click Here to Refresh" at bounding box center [111, 31] width 49 height 10
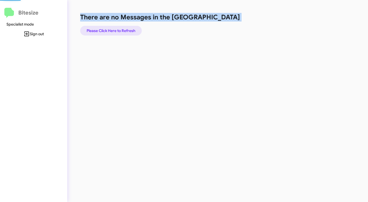
click at [128, 29] on span "Please Click Here to Refresh" at bounding box center [111, 31] width 49 height 10
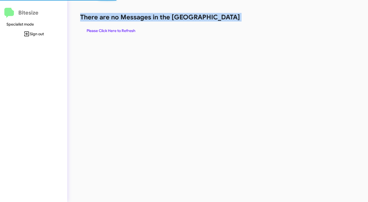
click at [128, 29] on span "Please Click Here to Refresh" at bounding box center [111, 31] width 49 height 10
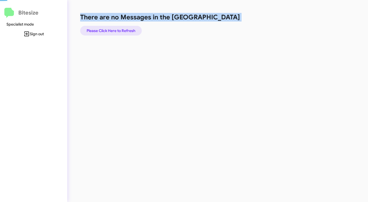
click at [128, 29] on span "Please Click Here to Refresh" at bounding box center [111, 31] width 49 height 10
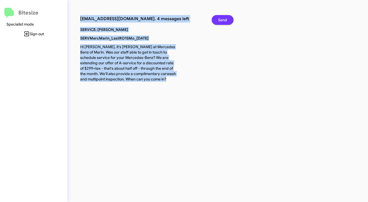
click
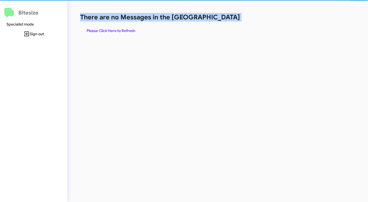
drag, startPoint x: 222, startPoint y: 19, endPoint x: 189, endPoint y: 28, distance: 34.4
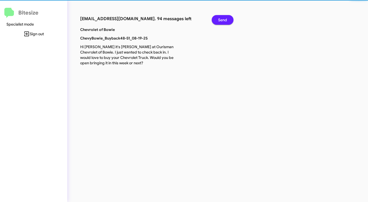
drag, startPoint x: 212, startPoint y: 22, endPoint x: 222, endPoint y: 20, distance: 10.4
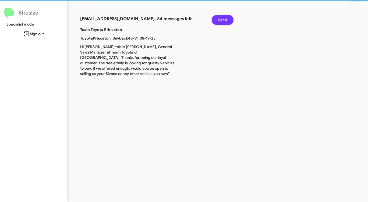
drag, startPoint x: 217, startPoint y: 22, endPoint x: 230, endPoint y: 20, distance: 13.4
drag, startPoint x: 221, startPoint y: 21, endPoint x: 218, endPoint y: 22, distance: 3.3
drag, startPoint x: 216, startPoint y: 23, endPoint x: 226, endPoint y: 18, distance: 10.7
